Goal: Information Seeking & Learning: Check status

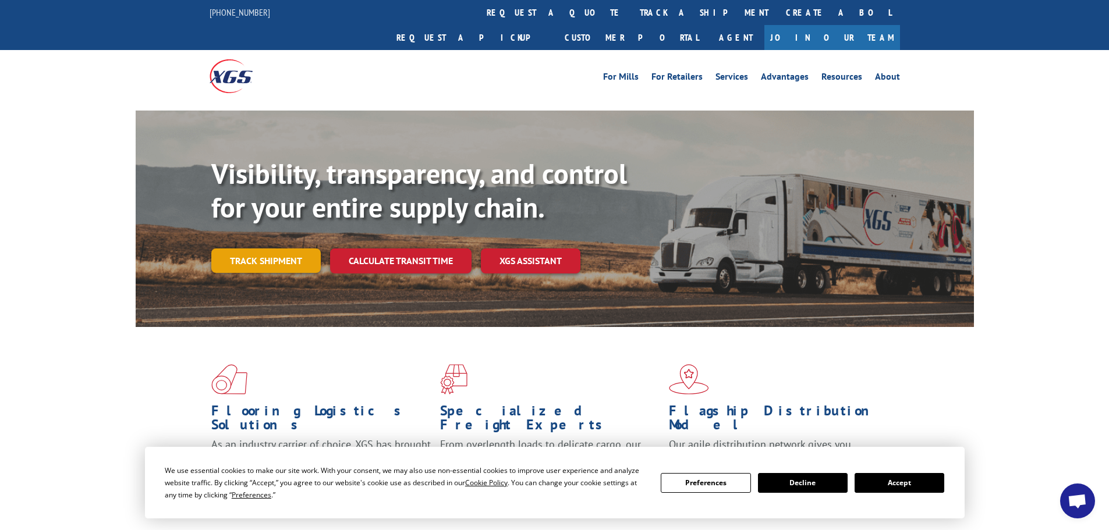
click at [264, 249] on link "Track shipment" at bounding box center [265, 261] width 109 height 24
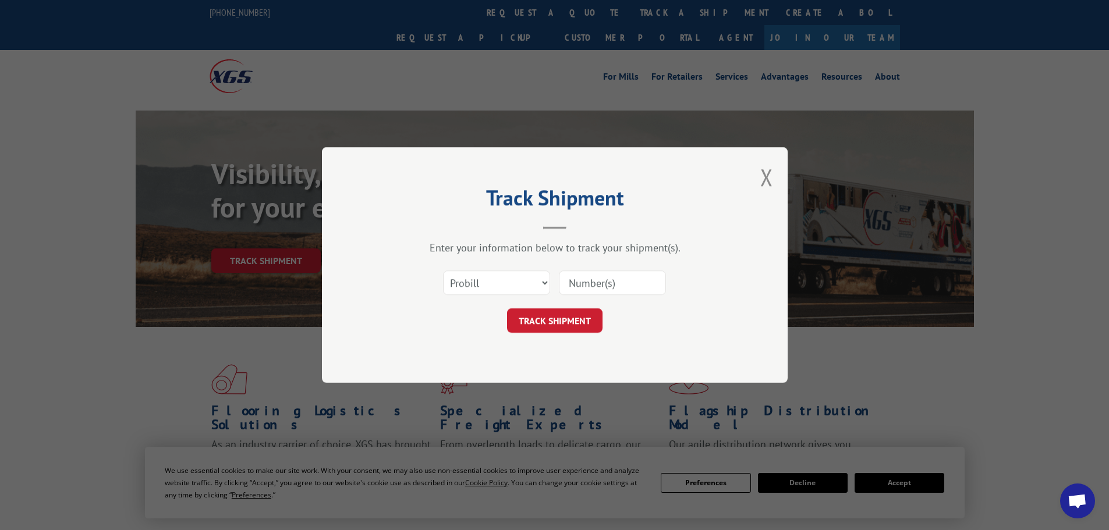
click at [592, 284] on input at bounding box center [612, 283] width 107 height 24
paste input "7058036"
type input "7058036"
click at [544, 278] on select "Select category... Probill BOL PO" at bounding box center [496, 283] width 107 height 24
select select "bol"
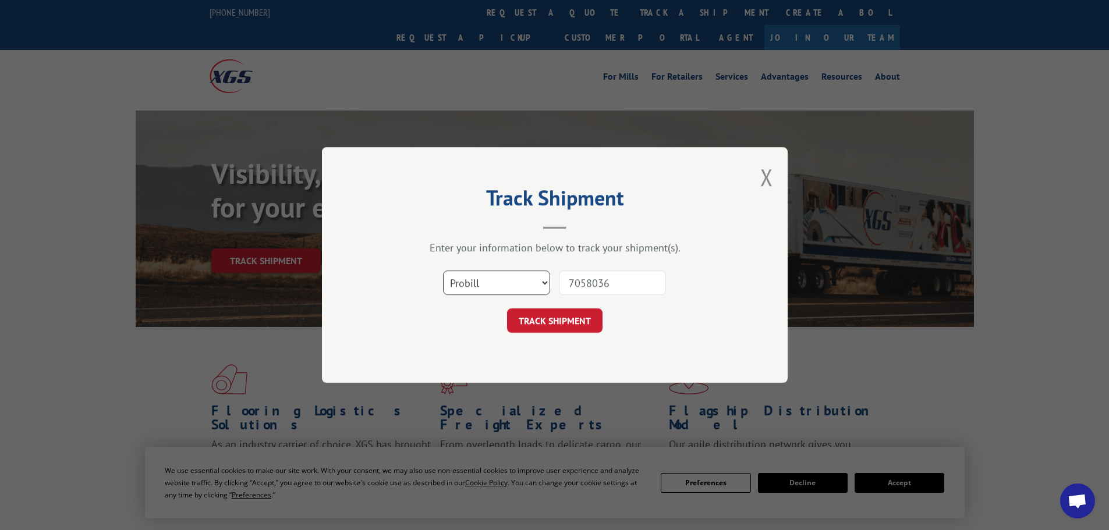
click at [443, 271] on select "Select category... Probill BOL PO" at bounding box center [496, 283] width 107 height 24
click at [566, 326] on button "TRACK SHIPMENT" at bounding box center [554, 320] width 95 height 24
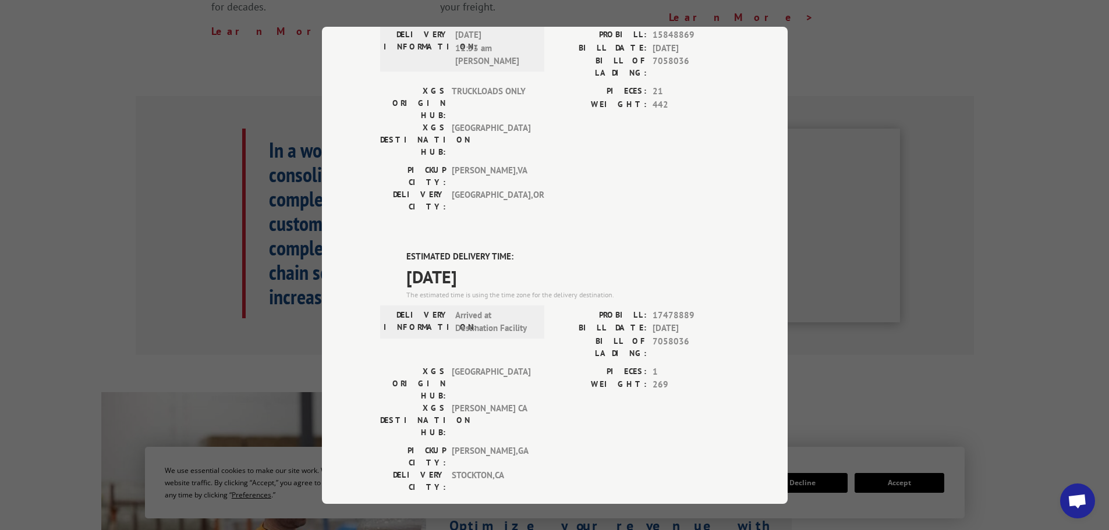
scroll to position [313, 0]
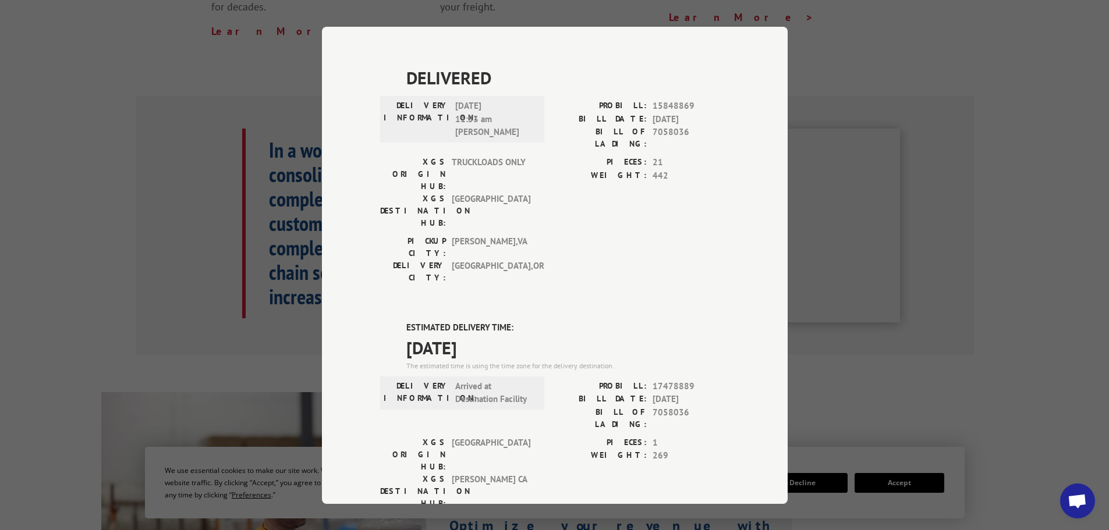
click at [212, 326] on div "Track Shipment DELIVERED DELIVERY INFORMATION: [DATE] 09:48 am ON FILE PROBILL:…" at bounding box center [554, 265] width 1109 height 530
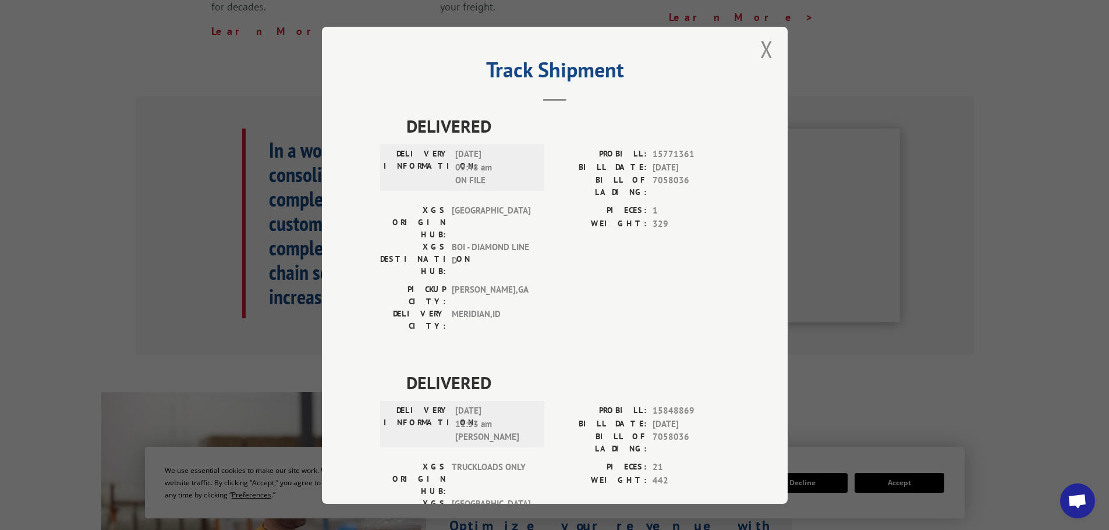
scroll to position [0, 0]
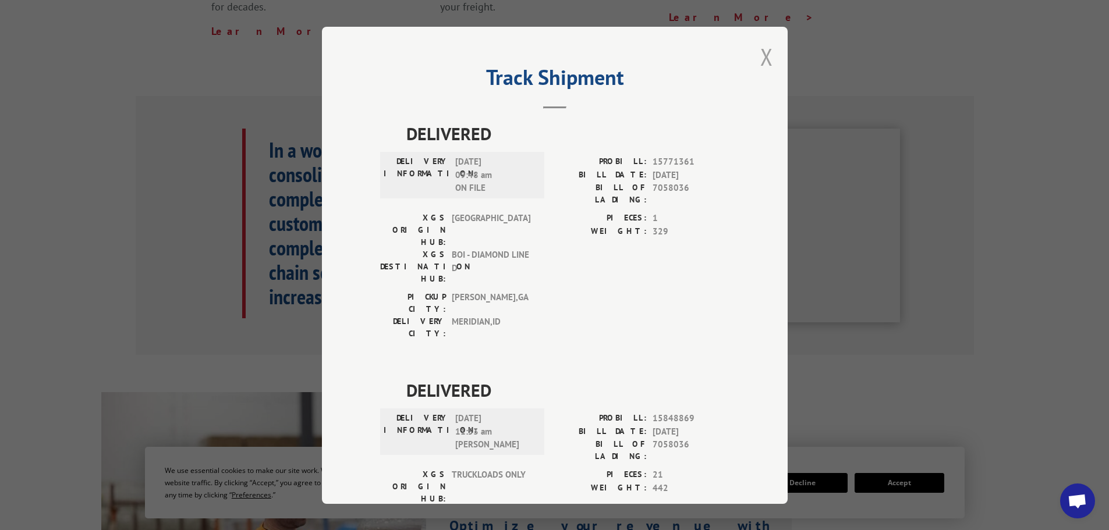
click at [760, 59] on button "Close modal" at bounding box center [766, 56] width 13 height 31
